Goal: Information Seeking & Learning: Learn about a topic

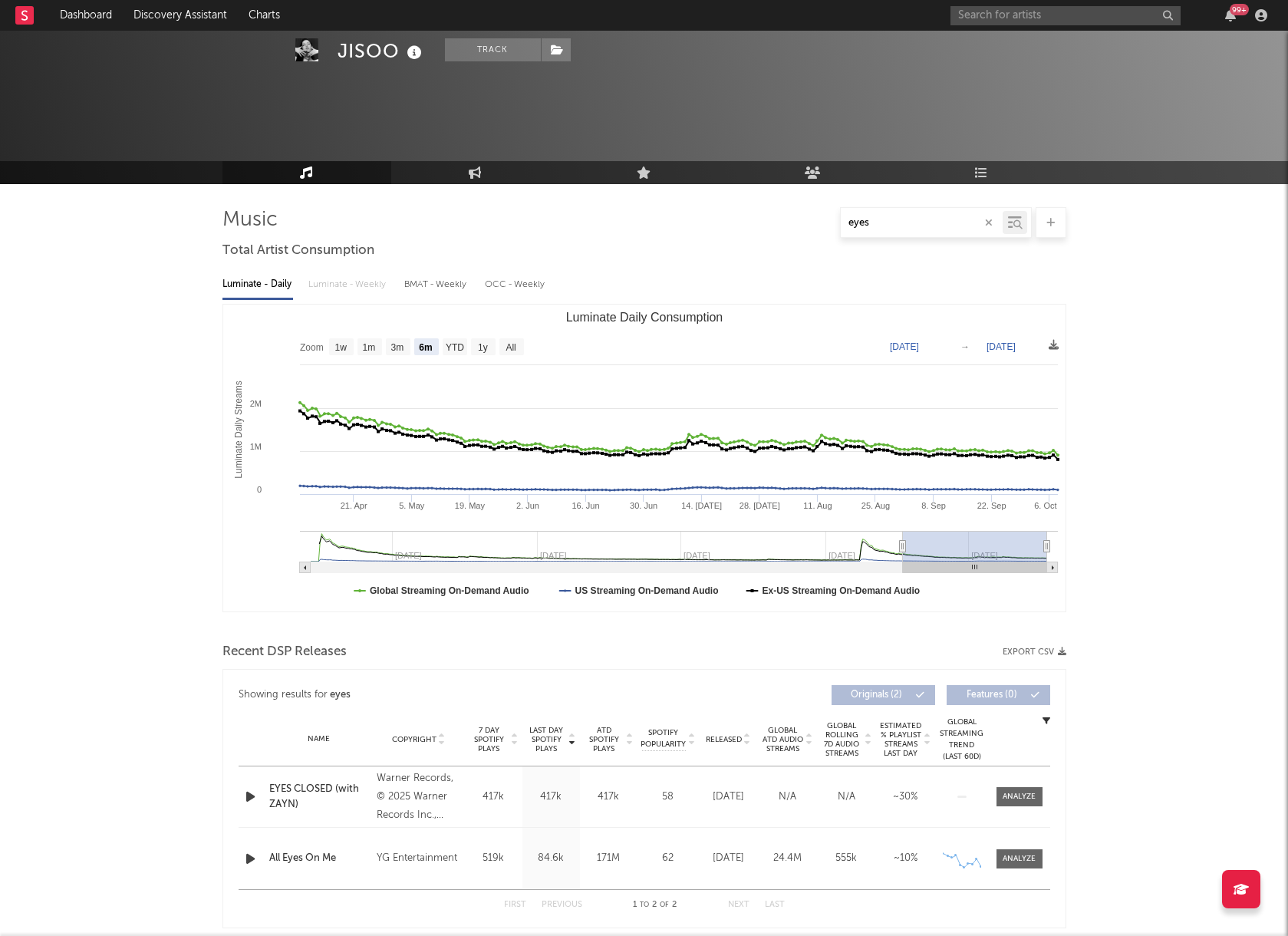
select select "6m"
select select "1w"
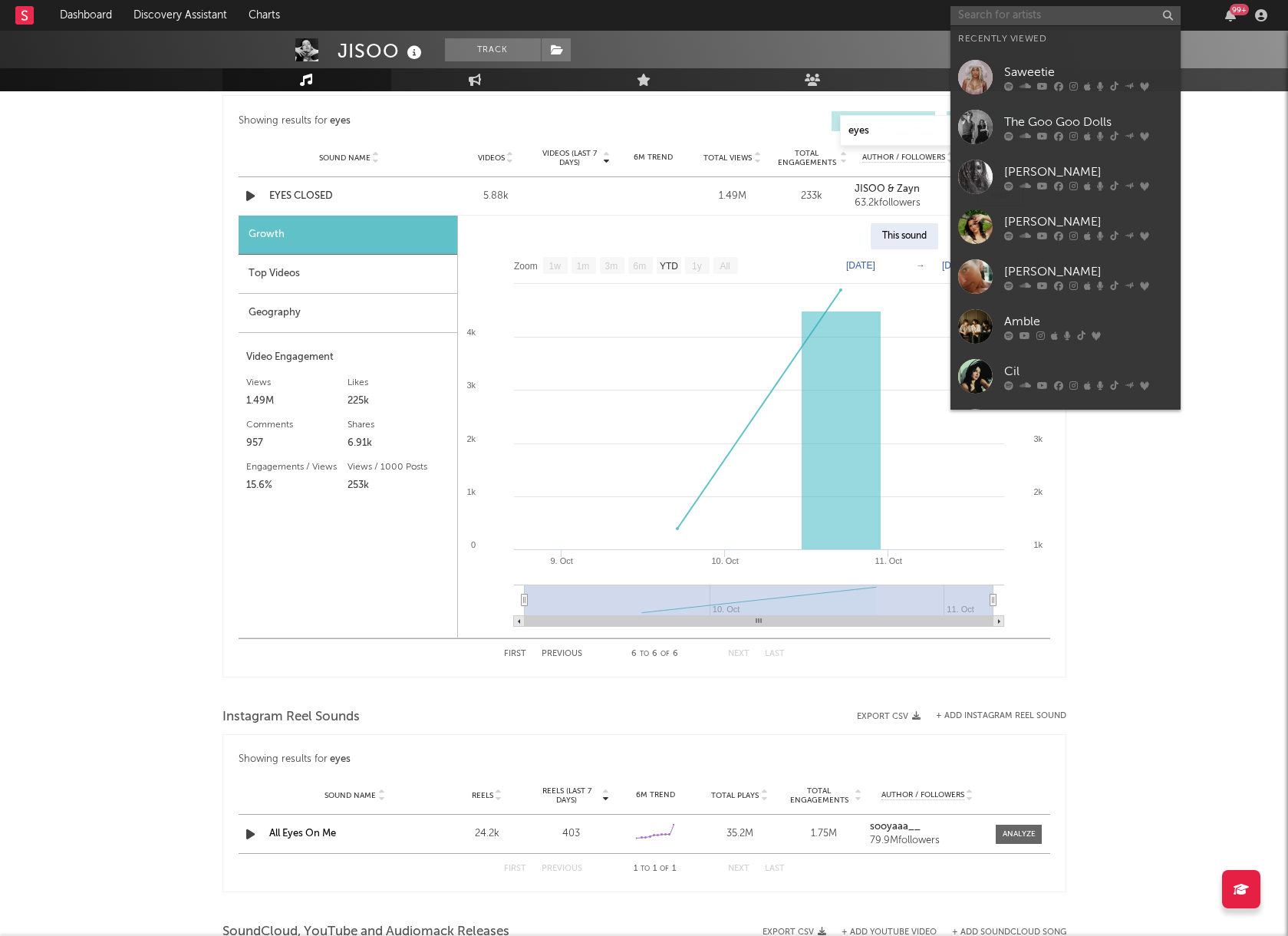
click at [979, 20] on input "text" at bounding box center [1066, 16] width 231 height 20
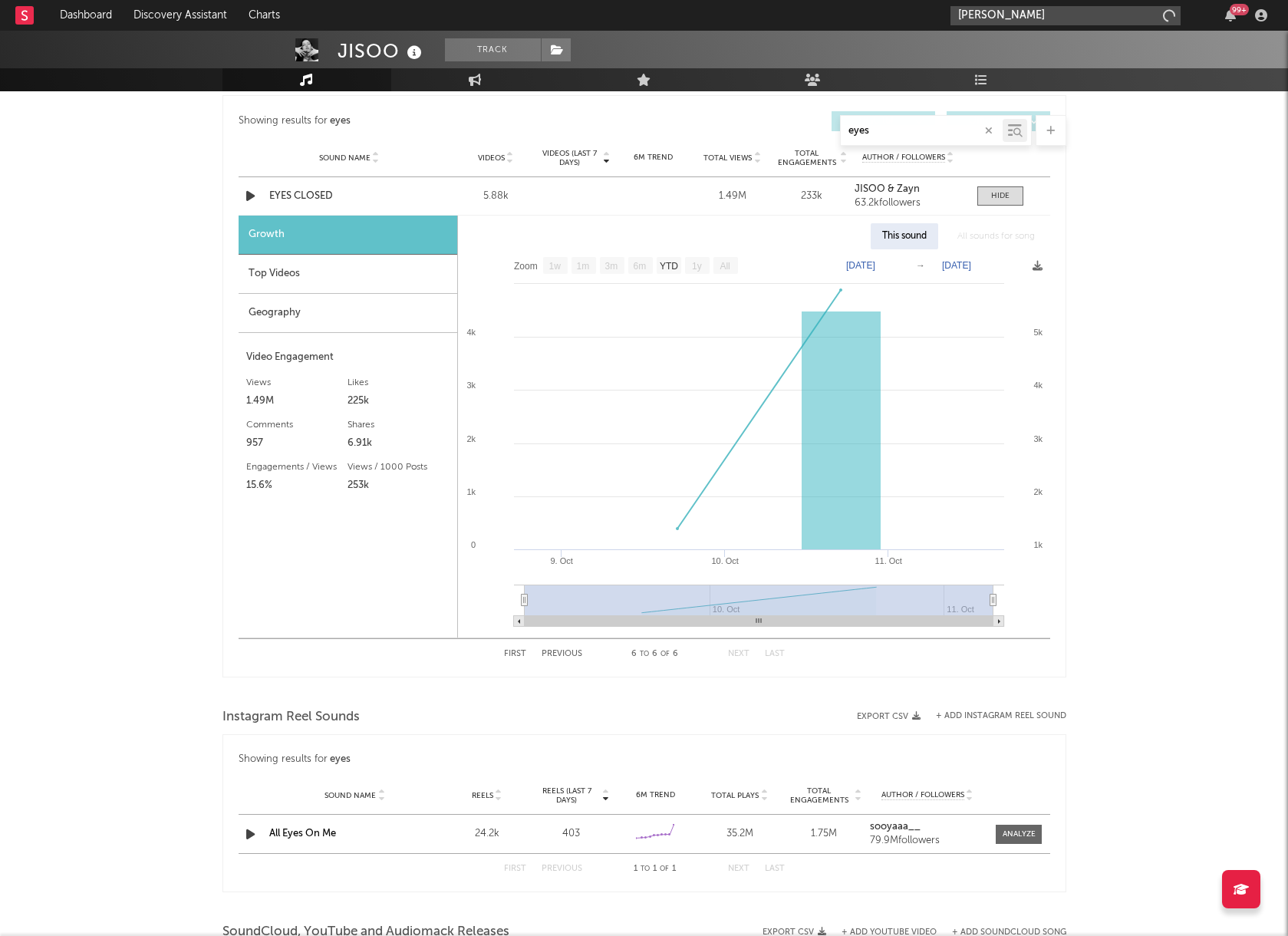
type input "david guetta"
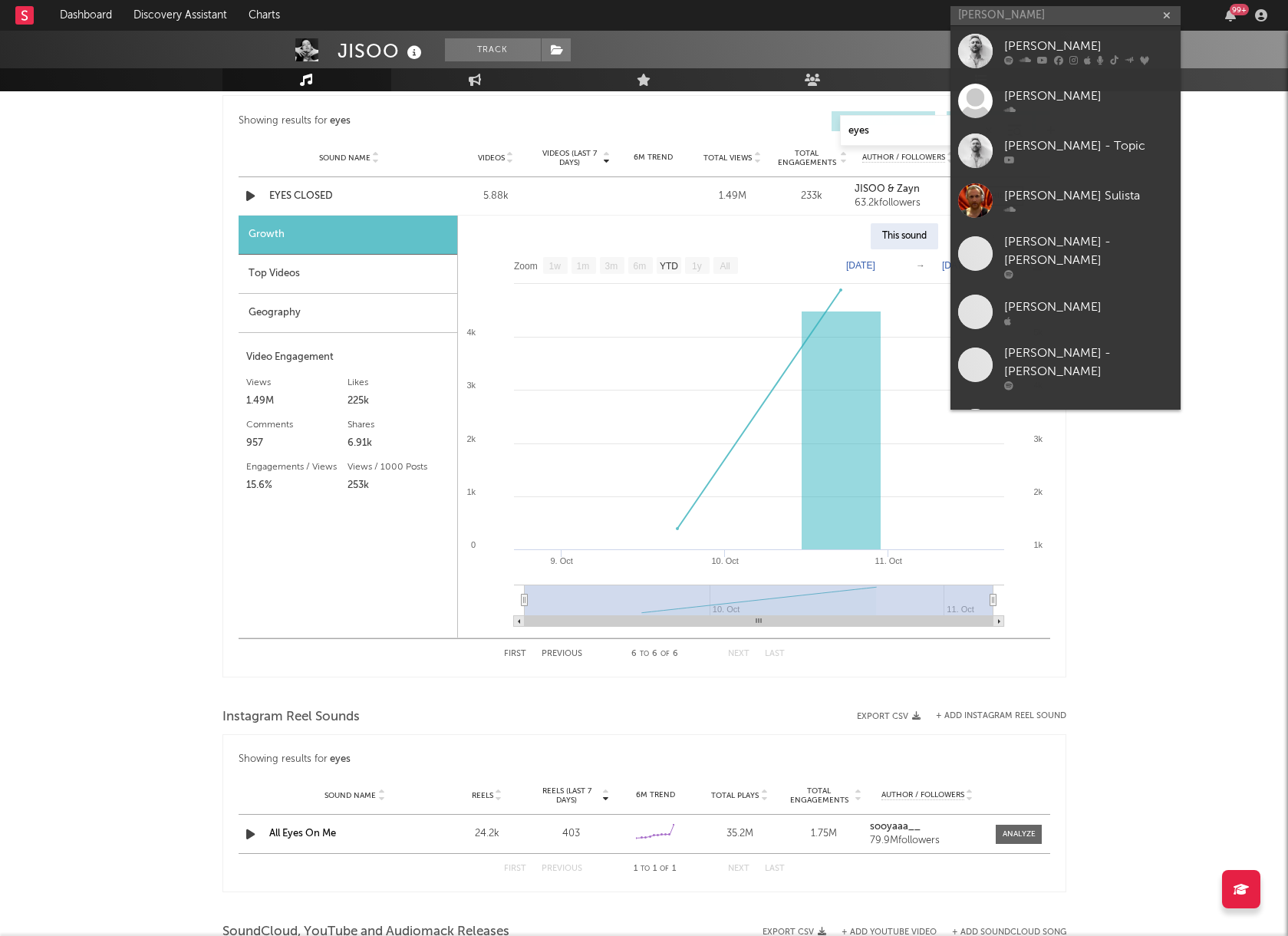
click at [988, 50] on div at bounding box center [975, 50] width 35 height 35
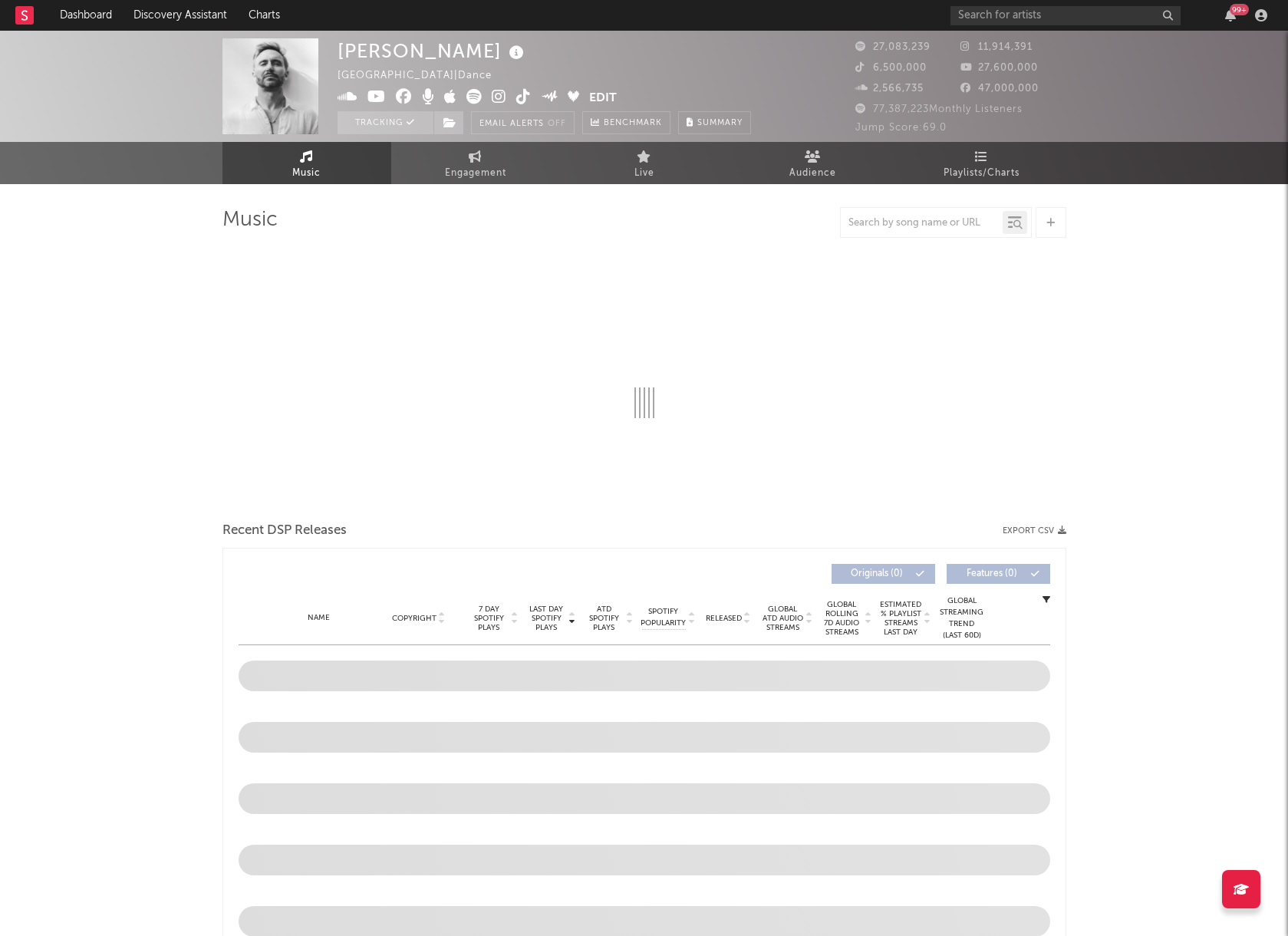
select select "6m"
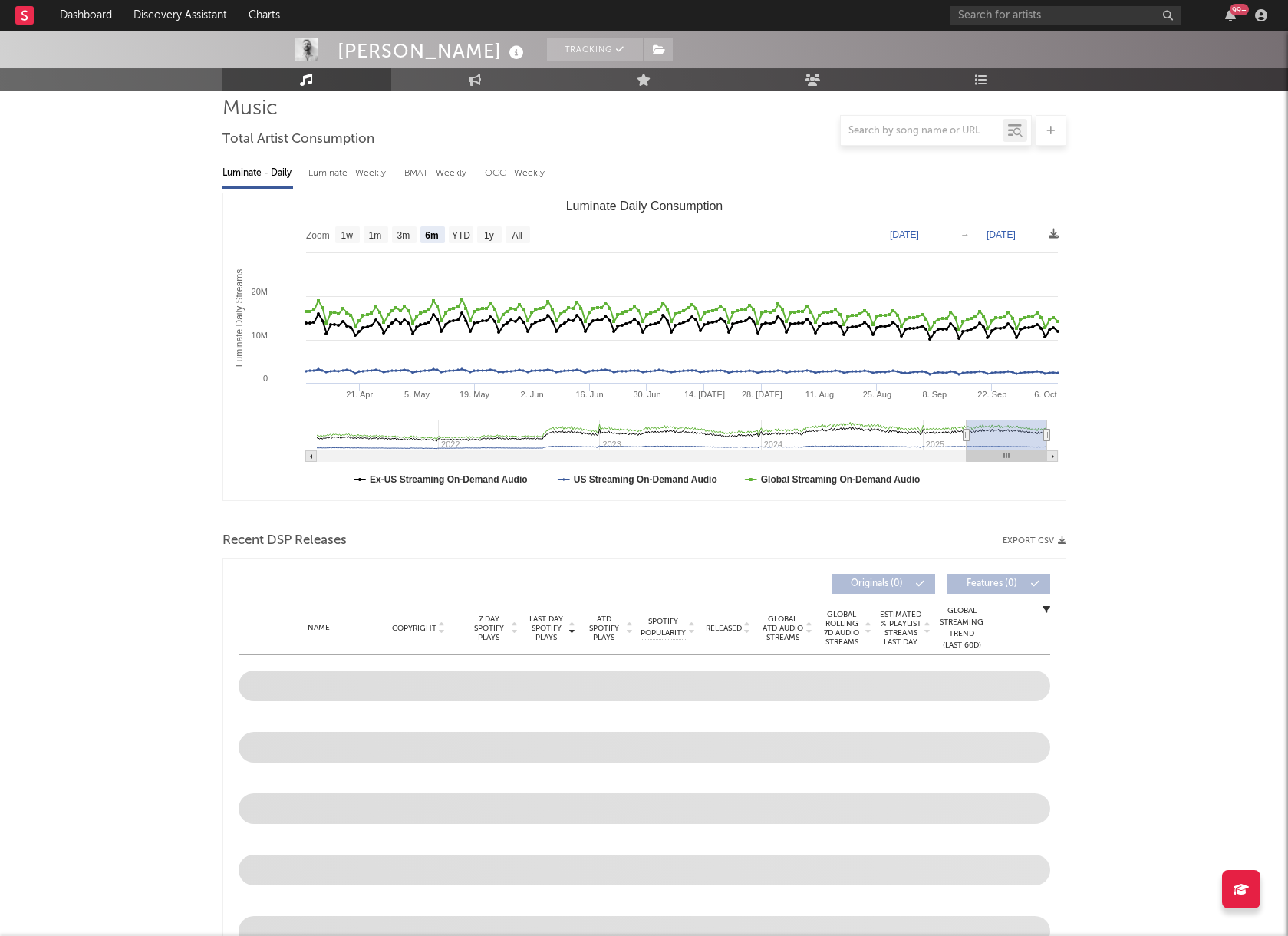
scroll to position [190, 0]
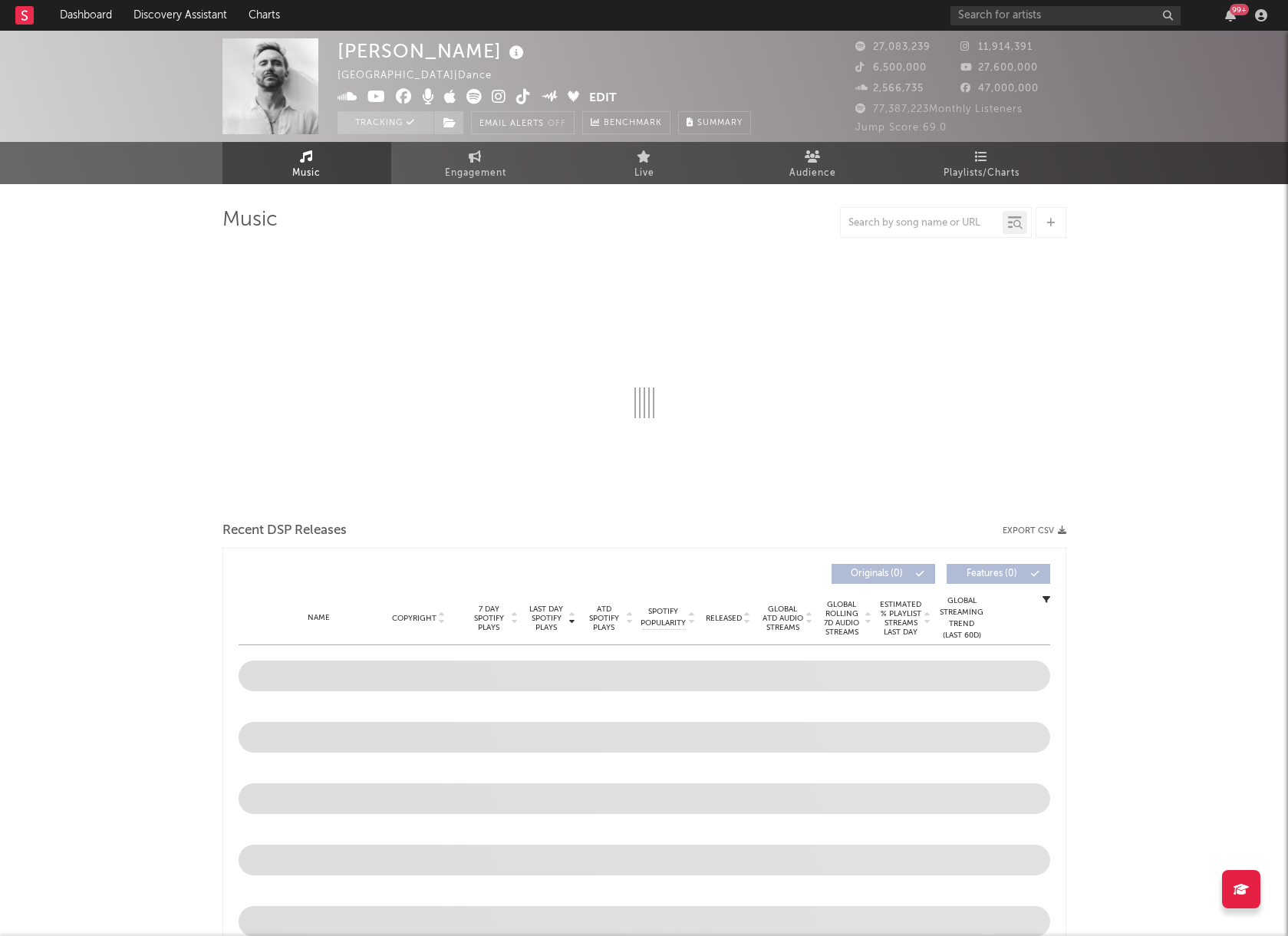
select select "6m"
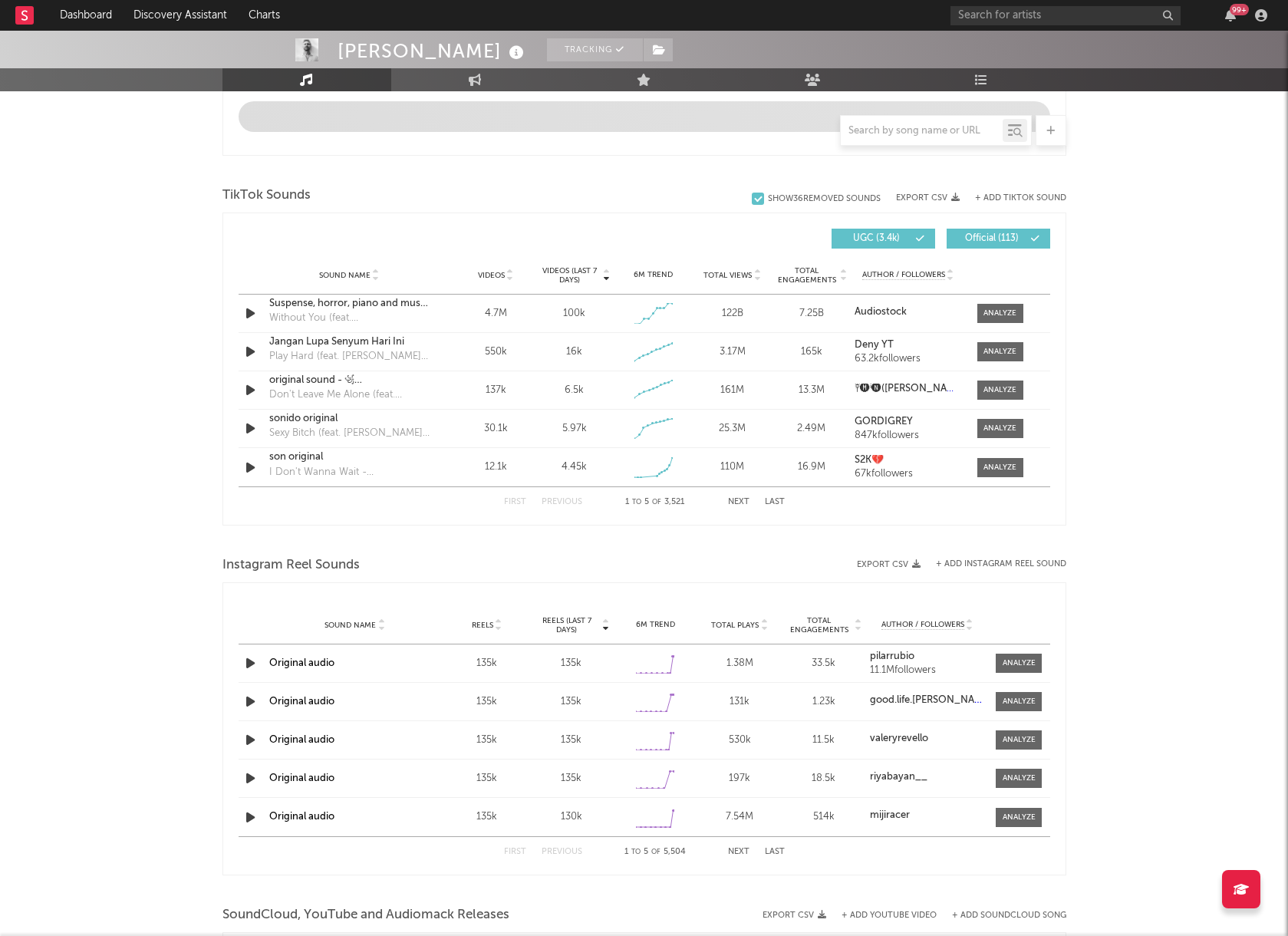
scroll to position [927, 0]
click at [934, 133] on input "text" at bounding box center [921, 131] width 161 height 12
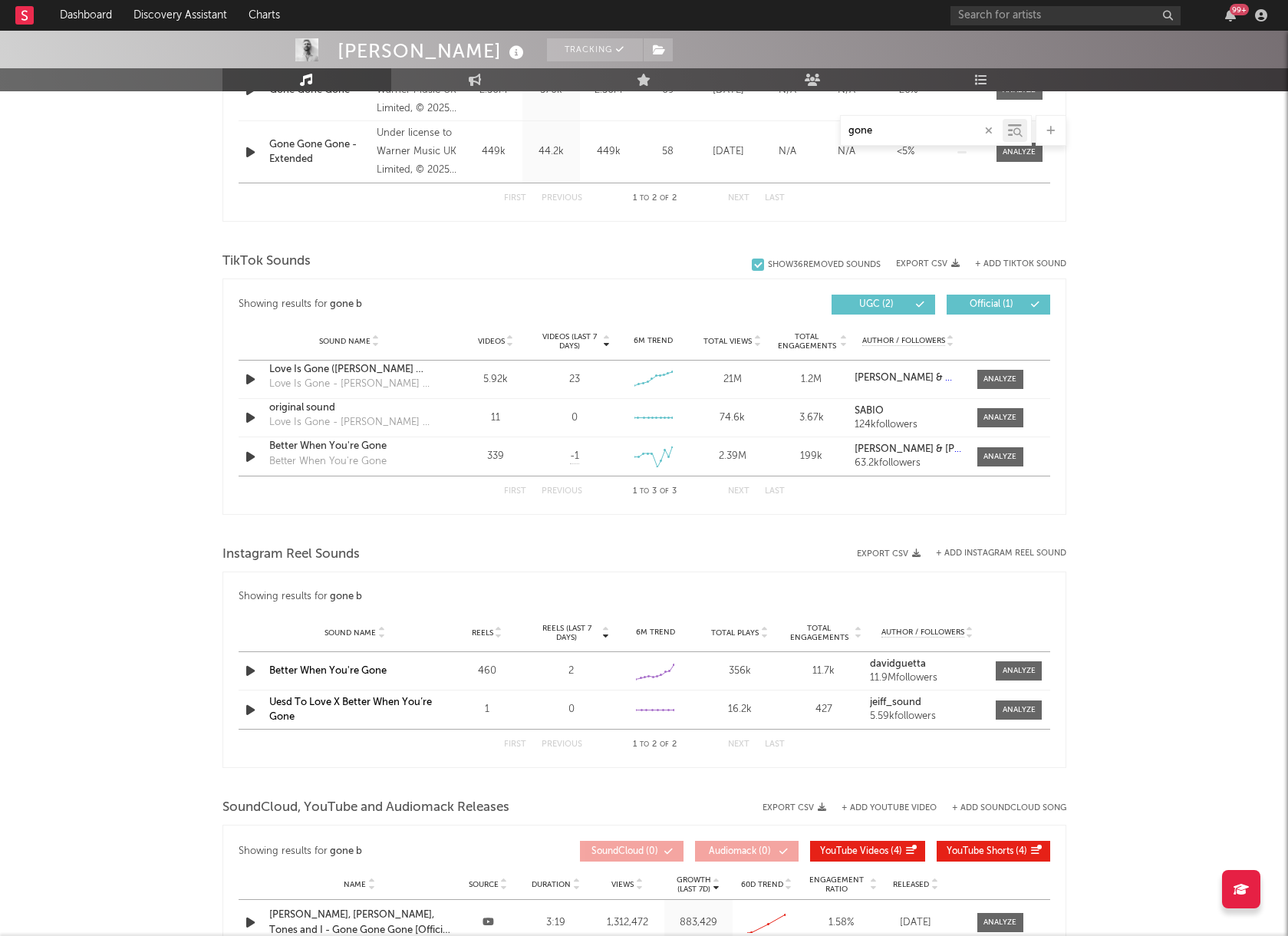
scroll to position [846, 0]
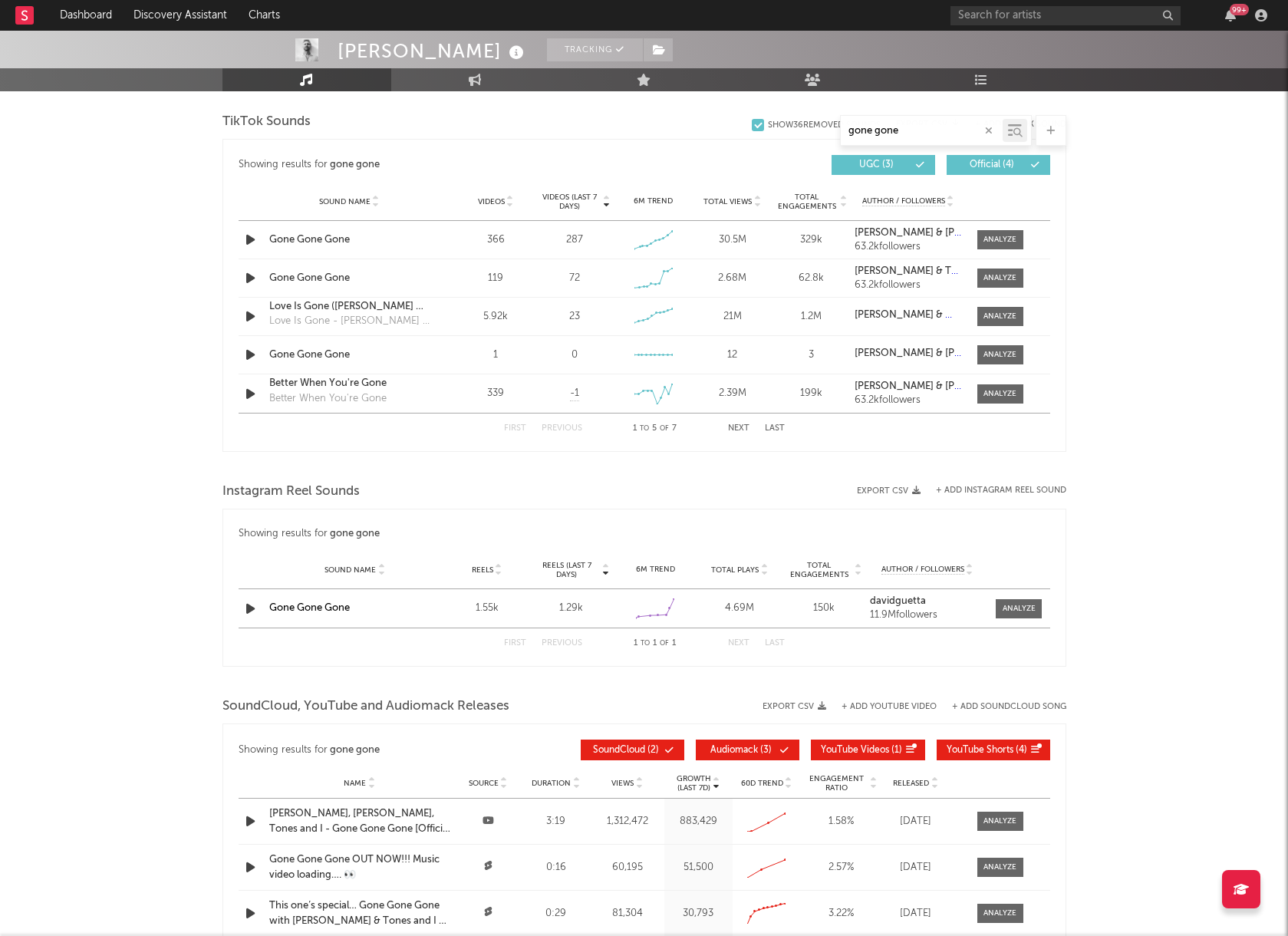
click at [739, 425] on button "Next" at bounding box center [738, 428] width 21 height 8
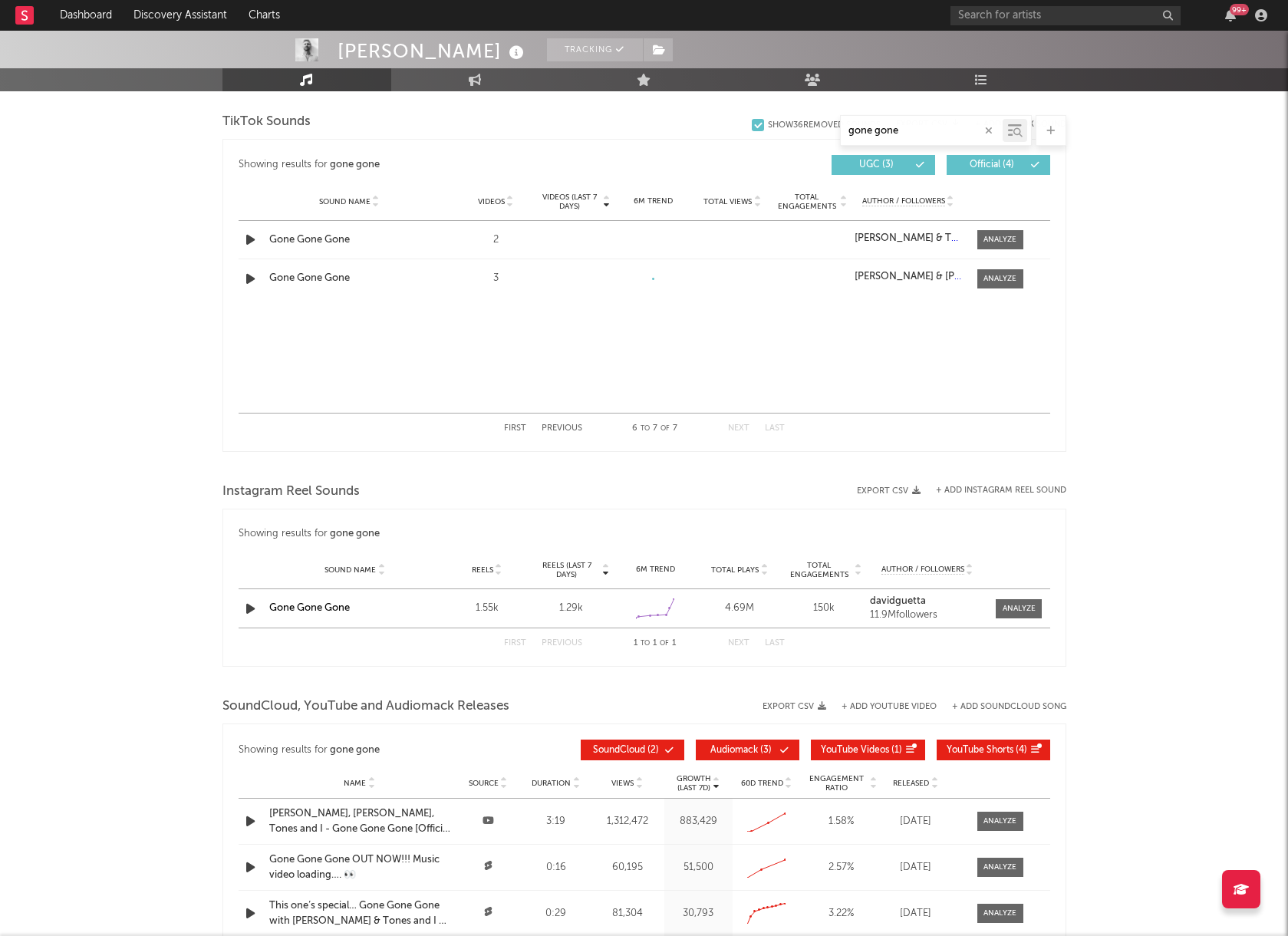
click at [566, 427] on button "Previous" at bounding box center [562, 428] width 41 height 8
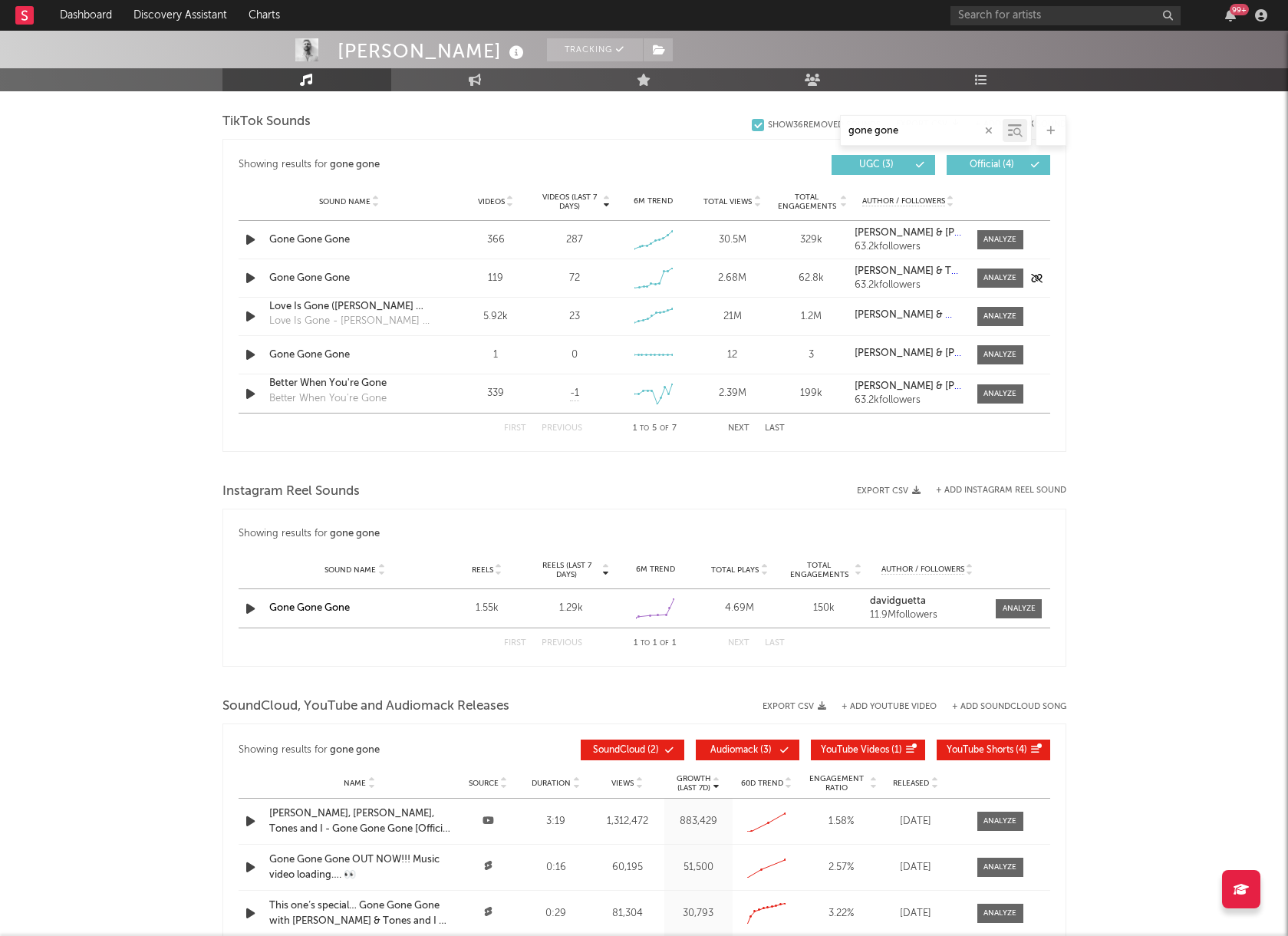
type input "gone gone"
click at [364, 277] on div "Gone Gone Gone" at bounding box center [350, 278] width 161 height 15
click at [365, 235] on div "Gone Gone Gone" at bounding box center [350, 240] width 161 height 15
click at [434, 363] on div "Sound Name Gone Gone Gone Videos 1 Videos (last 7 days) 0 Weekly Growth % 6M Tr…" at bounding box center [645, 355] width 812 height 37
click at [322, 345] on div "Sound Name Gone Gone Gone Videos 1 Videos (last 7 days) 0 Weekly Growth % 6M Tr…" at bounding box center [645, 355] width 812 height 37
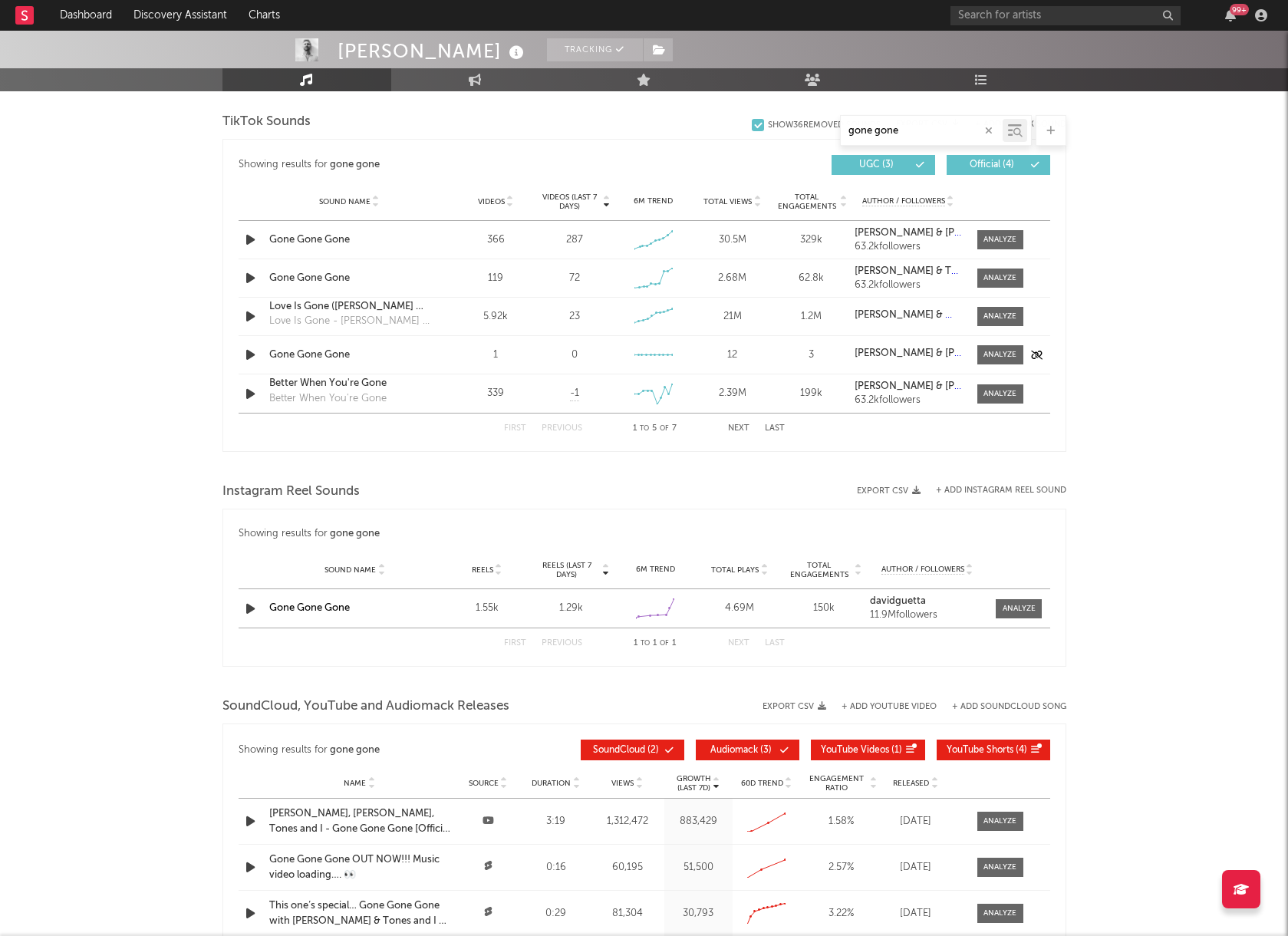
click at [322, 356] on div "Gone Gone Gone" at bounding box center [350, 355] width 161 height 15
click at [747, 430] on button "Next" at bounding box center [738, 428] width 21 height 8
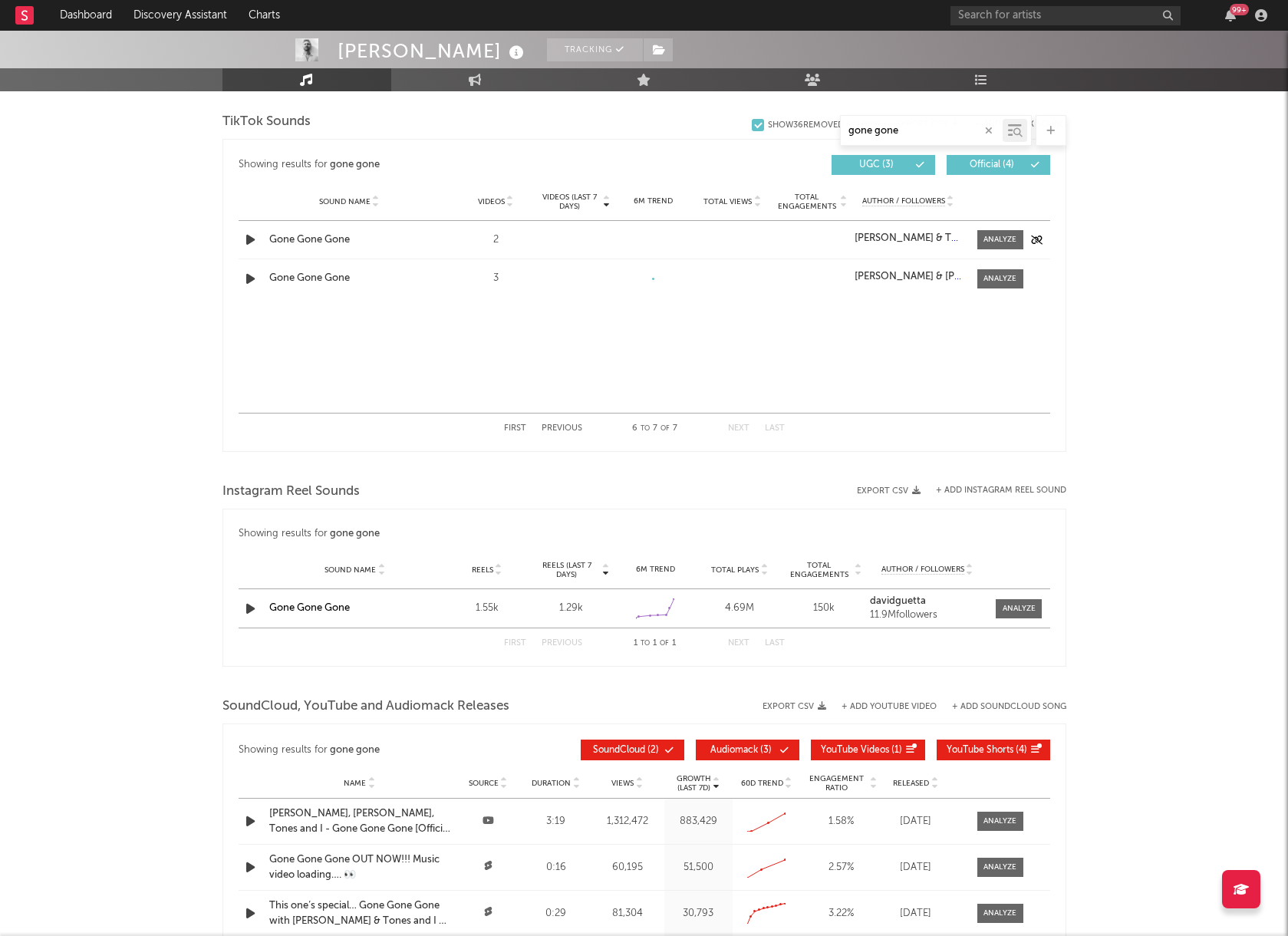
click at [403, 240] on div "Gone Gone Gone" at bounding box center [350, 240] width 161 height 15
click at [292, 287] on div "Sound Name Gone Gone Gone Videos 3 Videos (last 7 days) Weekly Growth % 6M Tren…" at bounding box center [645, 278] width 812 height 38
click at [292, 283] on div "Gone Gone Gone" at bounding box center [350, 278] width 161 height 15
